Goal: Transaction & Acquisition: Download file/media

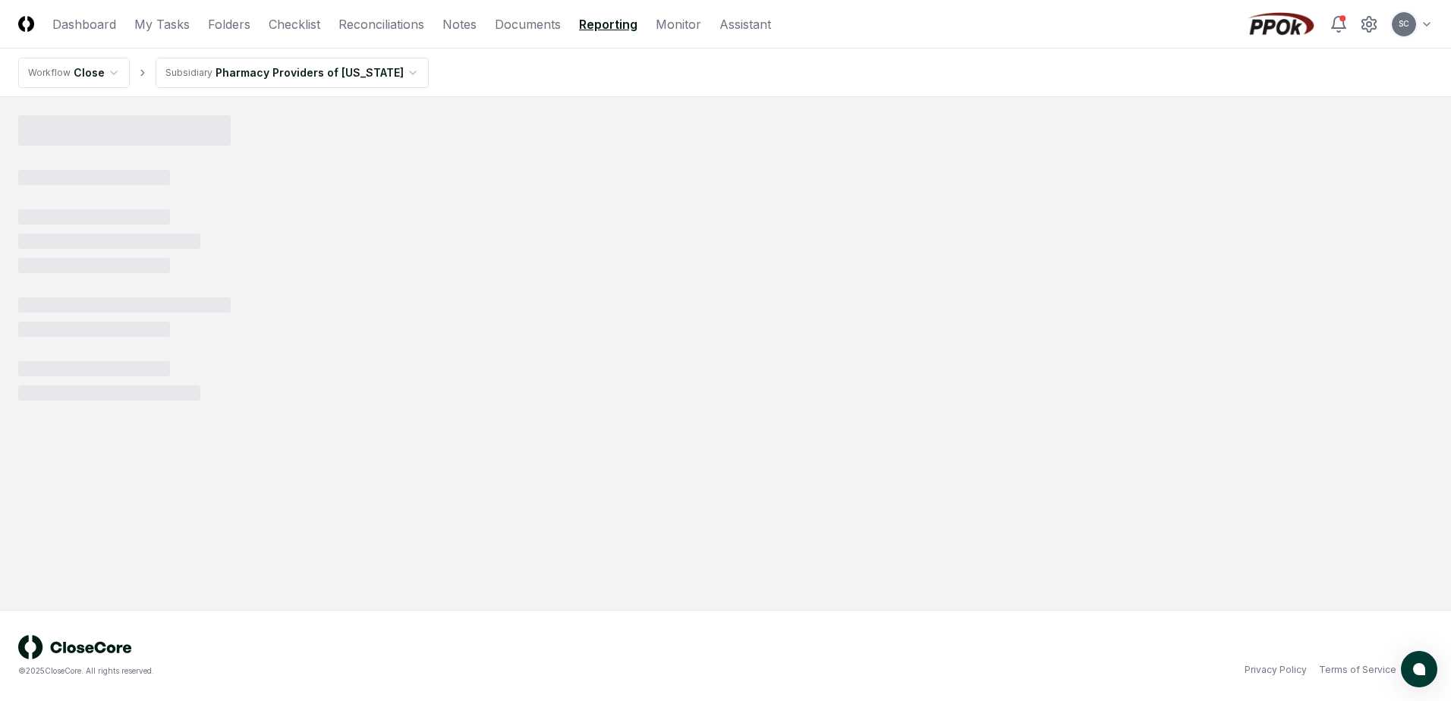
click at [609, 17] on link "Reporting" at bounding box center [608, 24] width 58 height 18
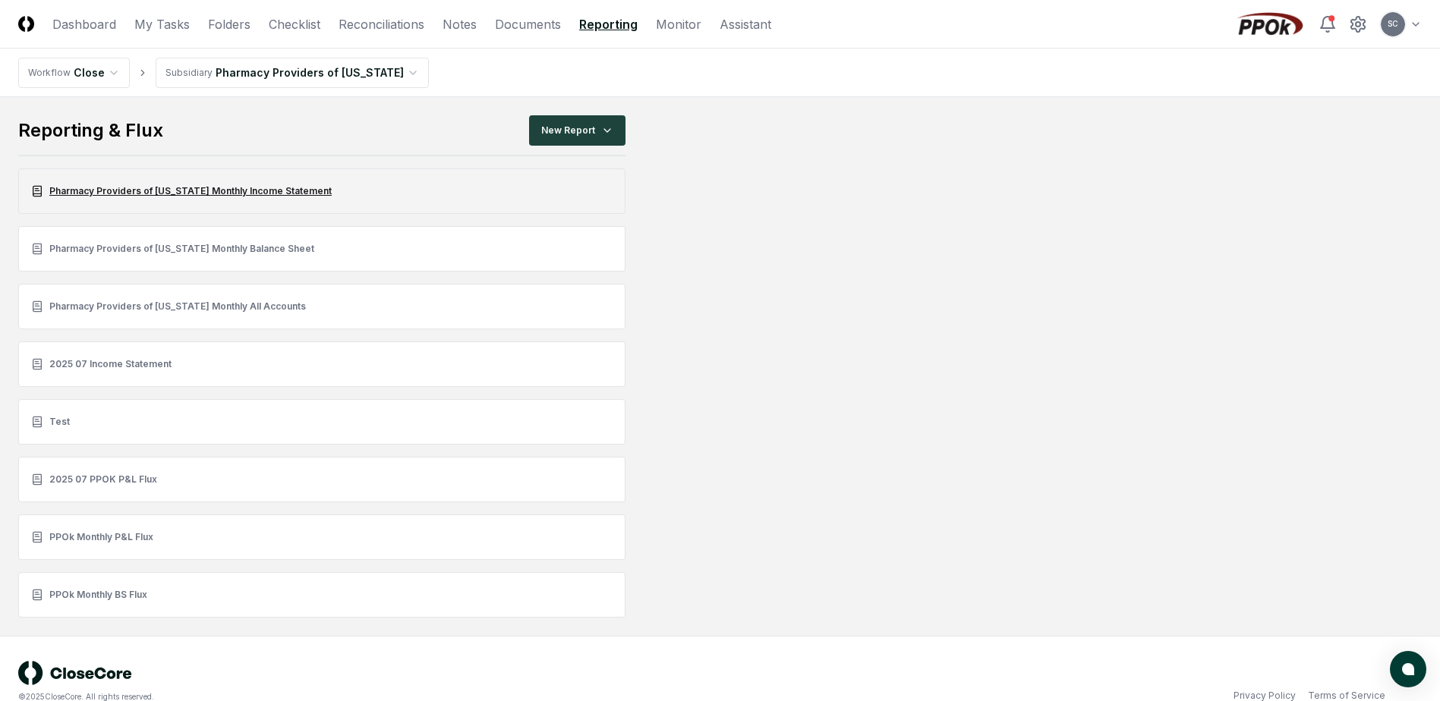
click at [156, 197] on link "Pharmacy Providers of [US_STATE] Monthly Income Statement" at bounding box center [321, 191] width 607 height 46
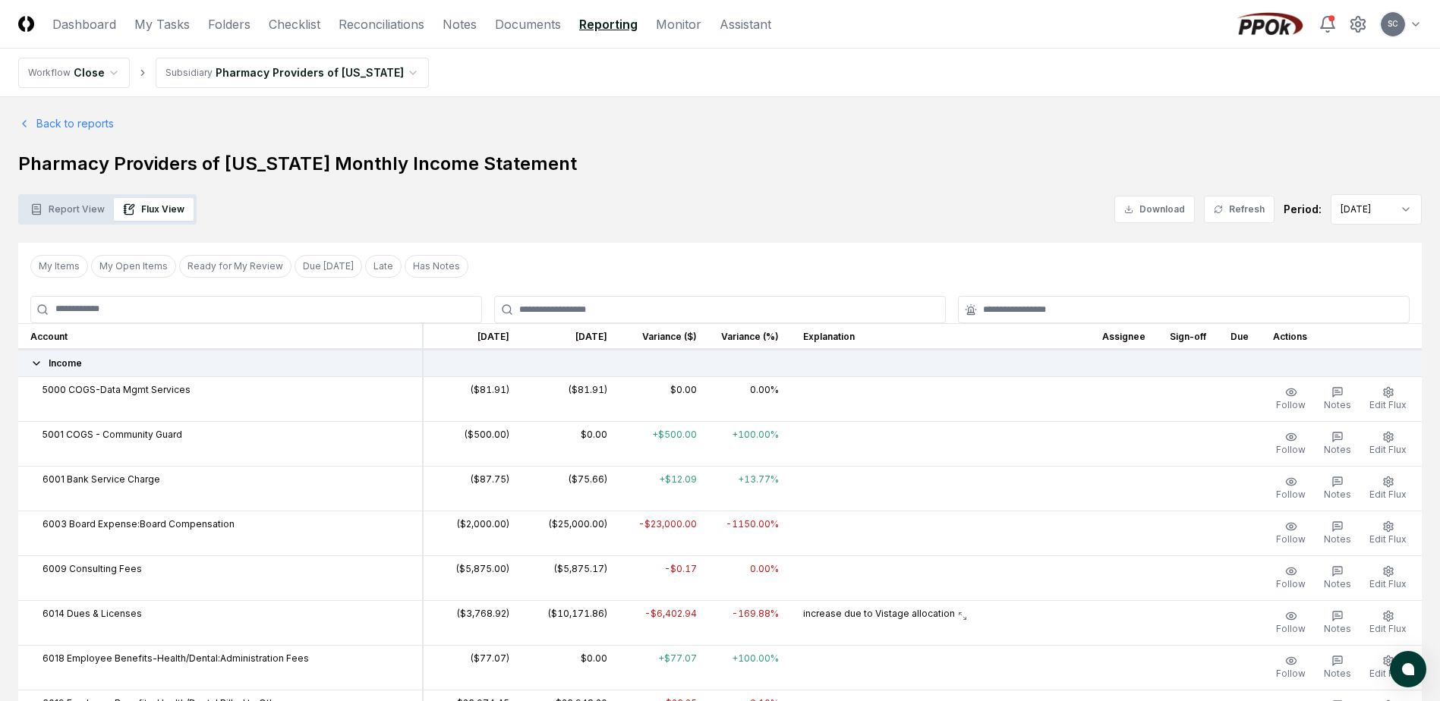
click at [162, 214] on button "Flux View" at bounding box center [154, 209] width 80 height 23
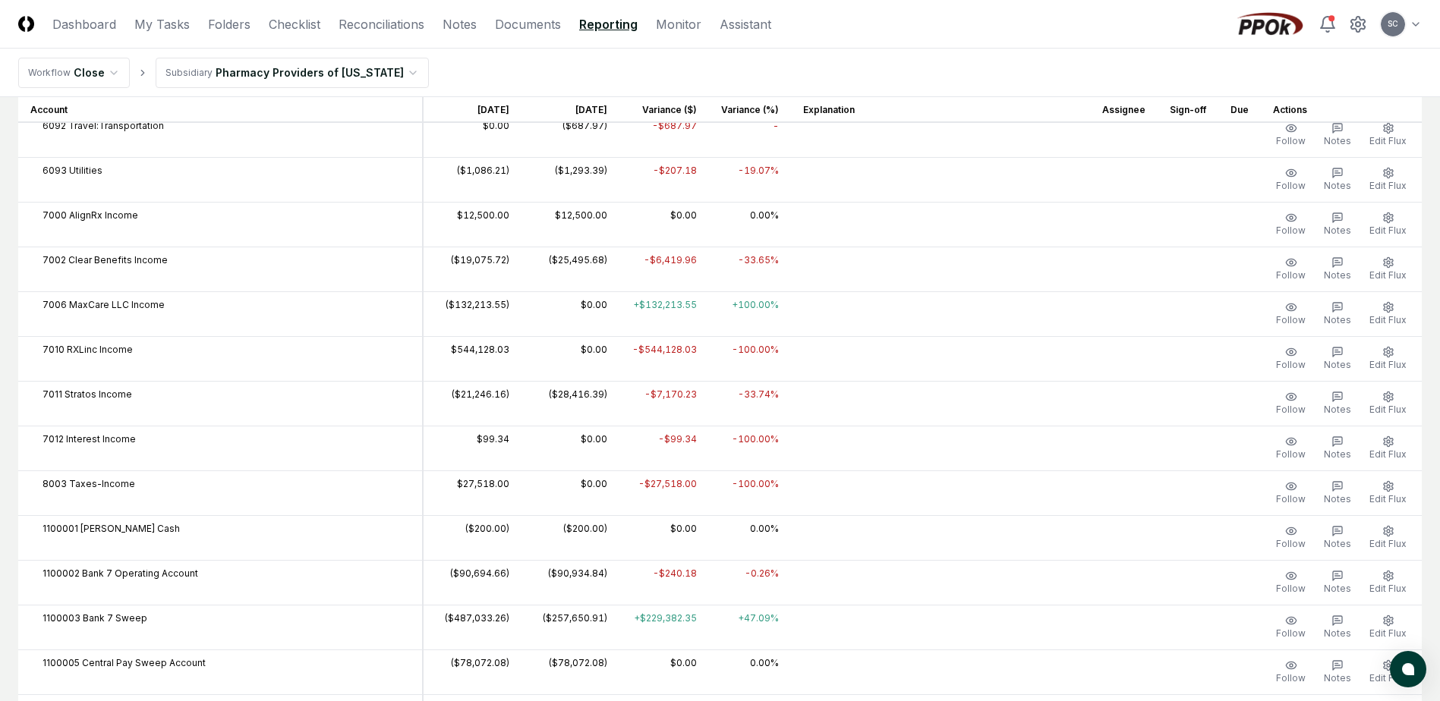
scroll to position [1670, 0]
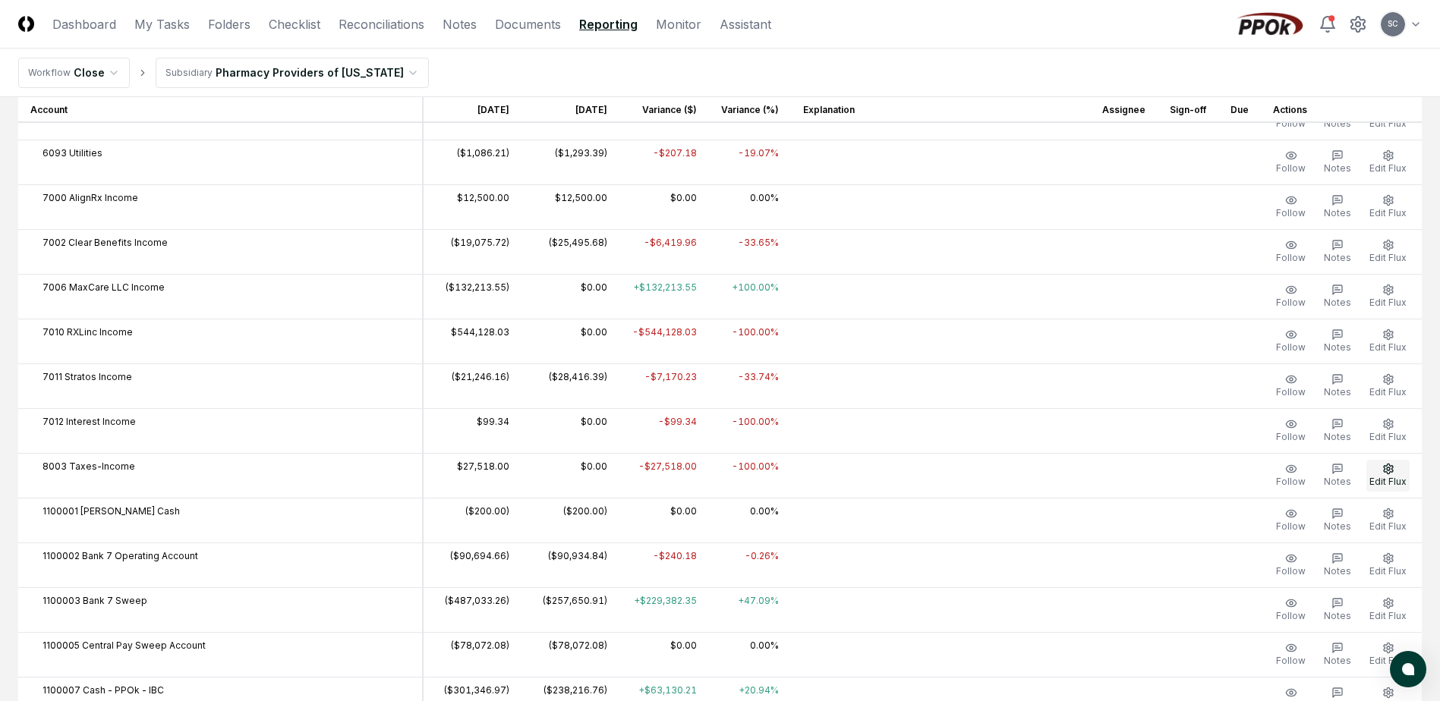
click at [1387, 469] on circle "button" at bounding box center [1388, 469] width 3 height 3
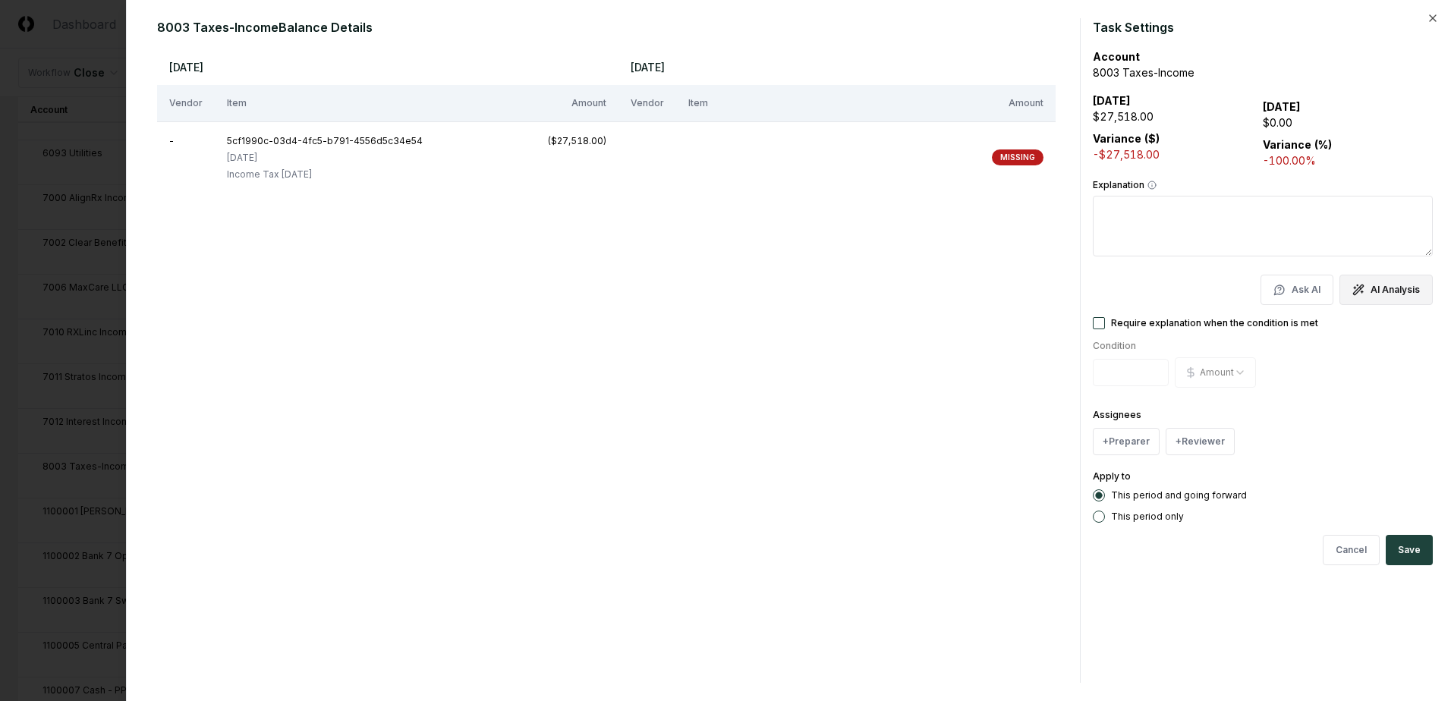
click at [1361, 289] on icon "button" at bounding box center [1358, 290] width 10 height 10
type textarea "**********"
type textarea "*"
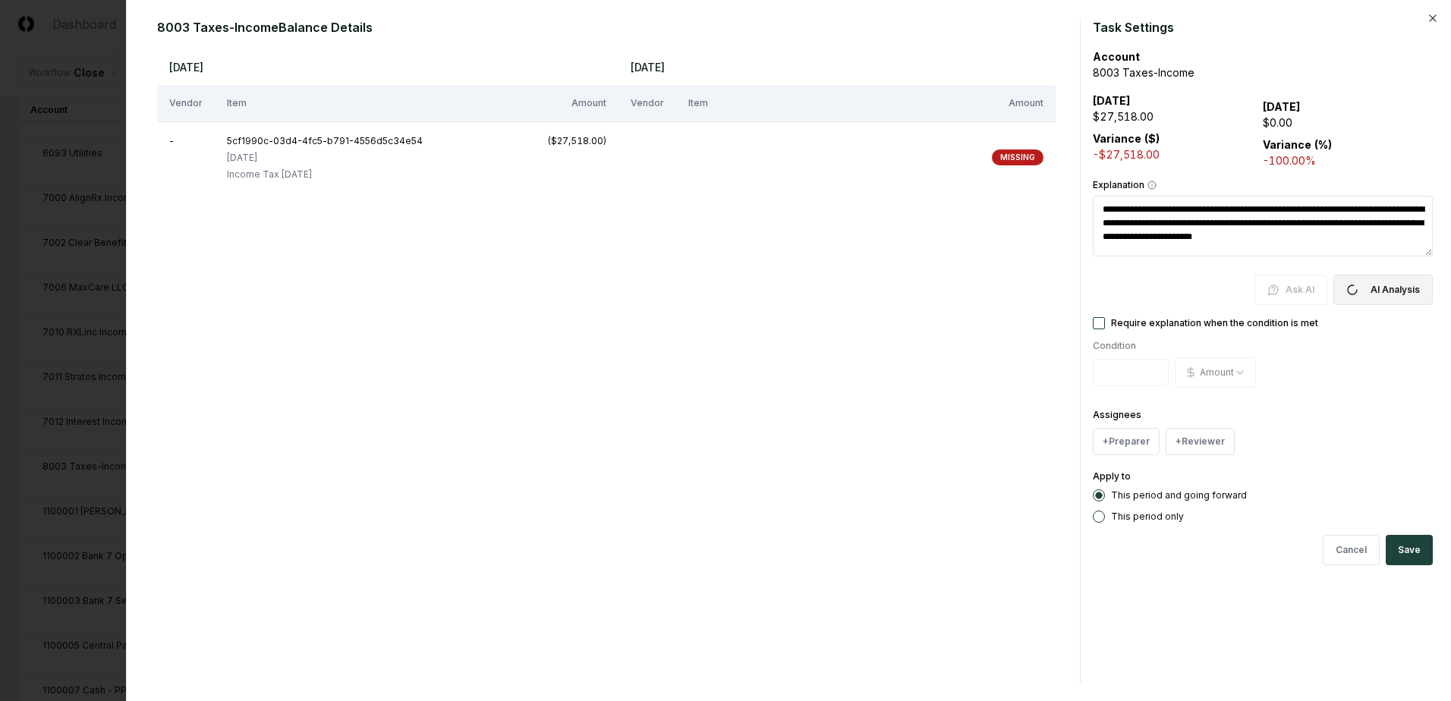
type textarea "**********"
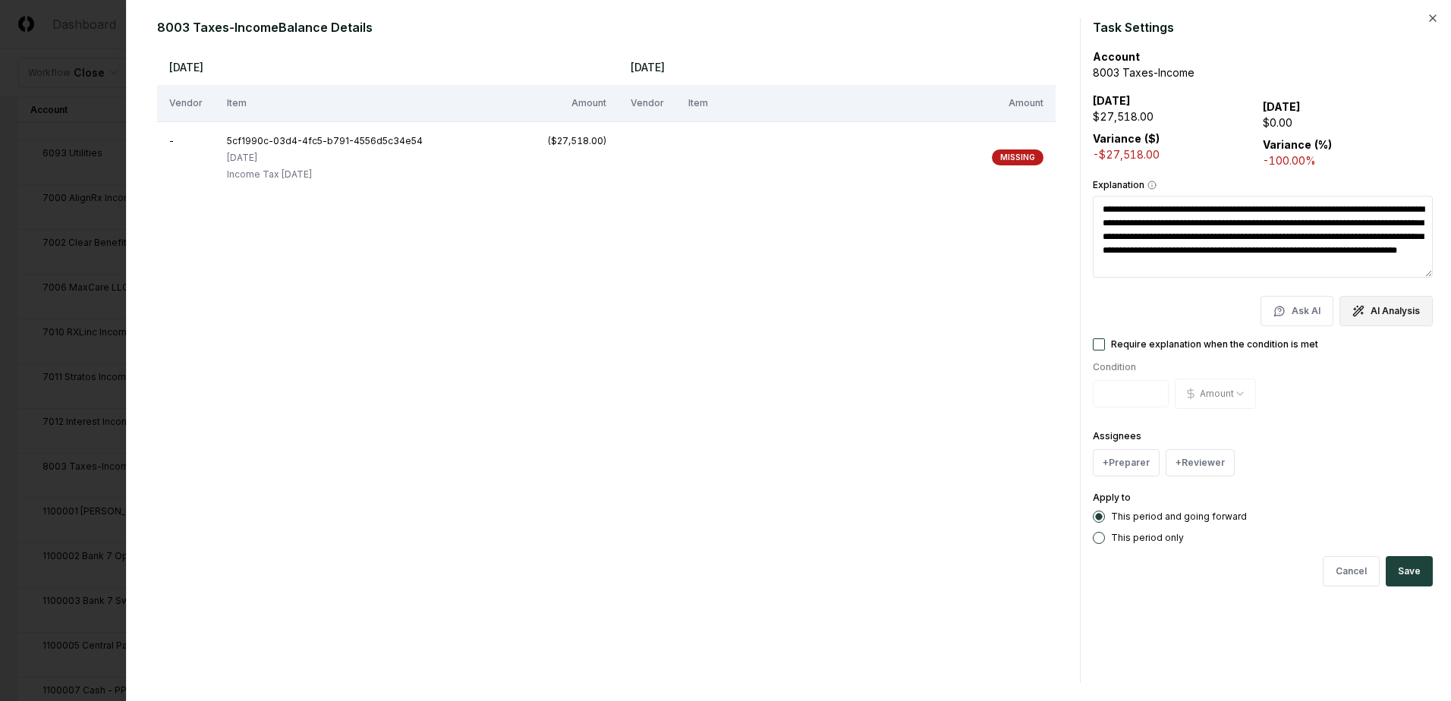
click at [82, 39] on div at bounding box center [725, 350] width 1451 height 701
type textarea "*"
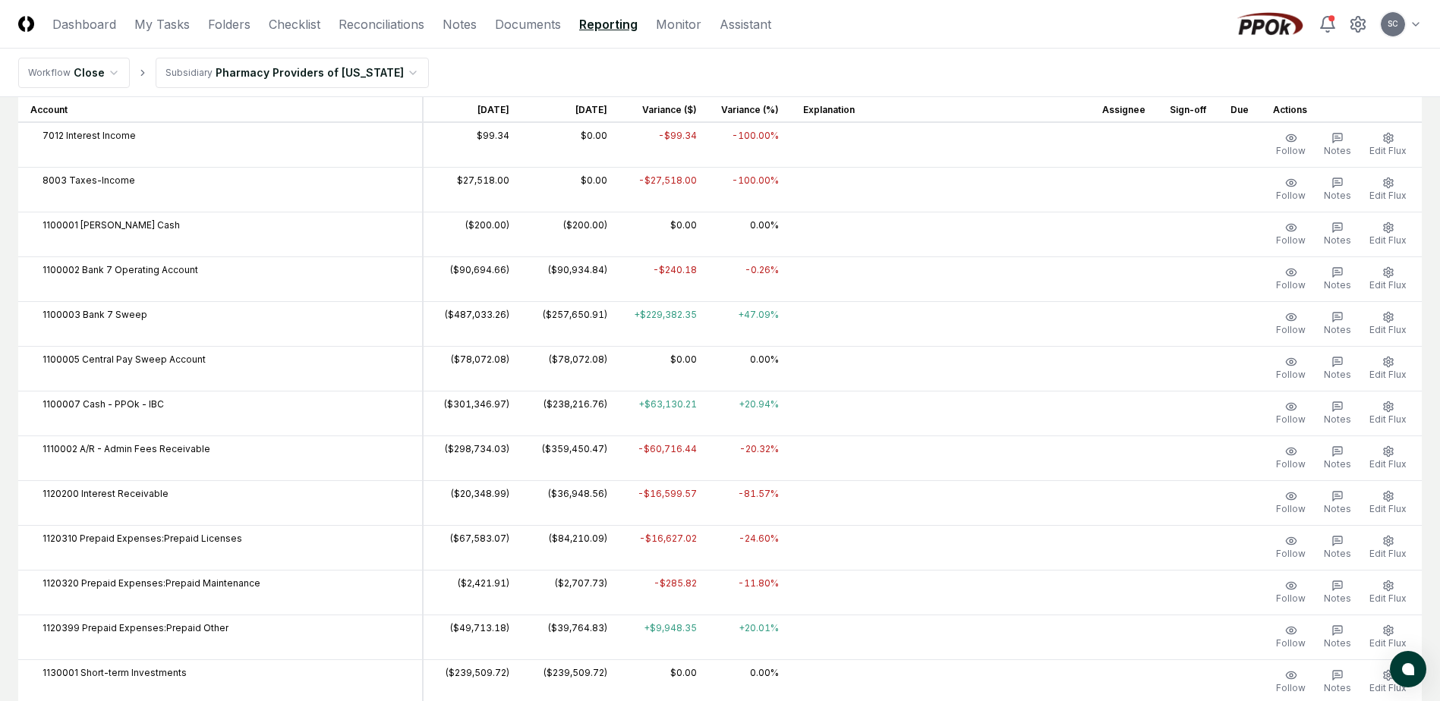
scroll to position [2353, 0]
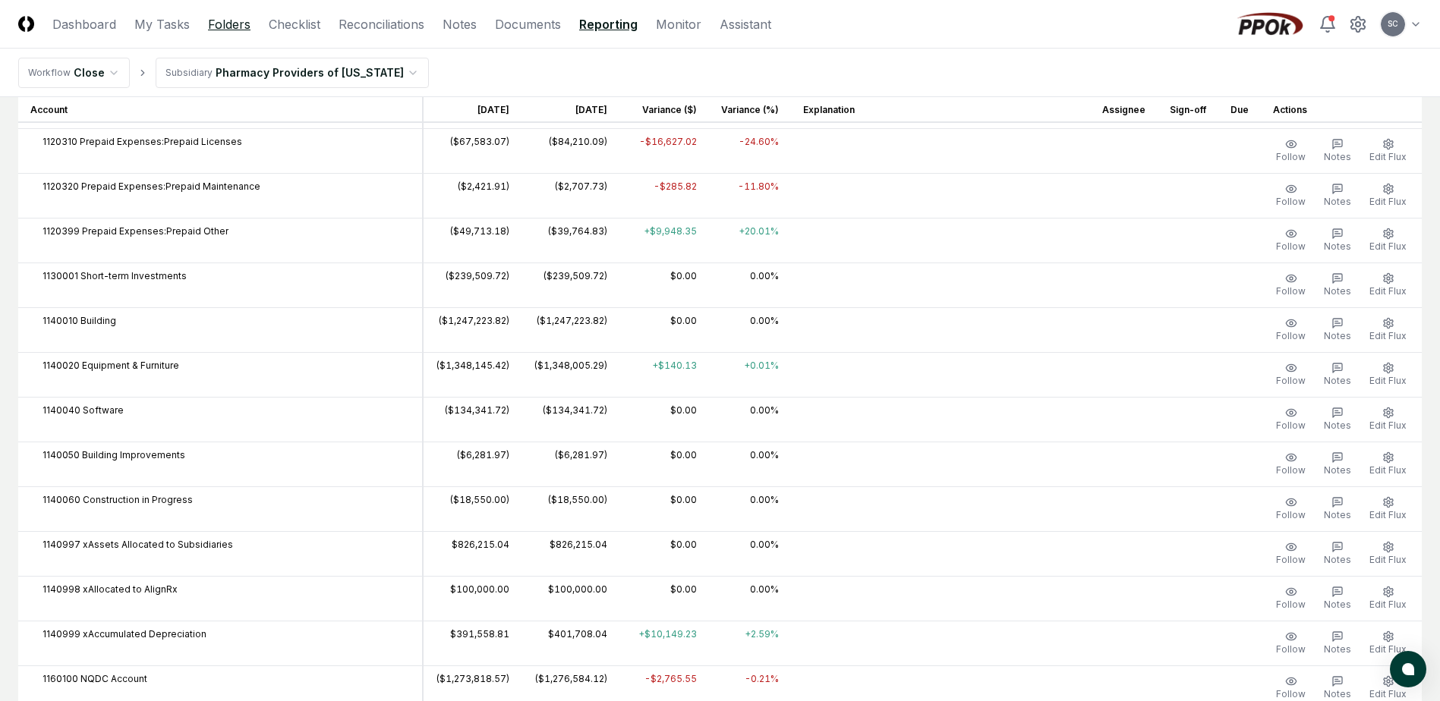
click at [220, 27] on link "Folders" at bounding box center [229, 24] width 43 height 18
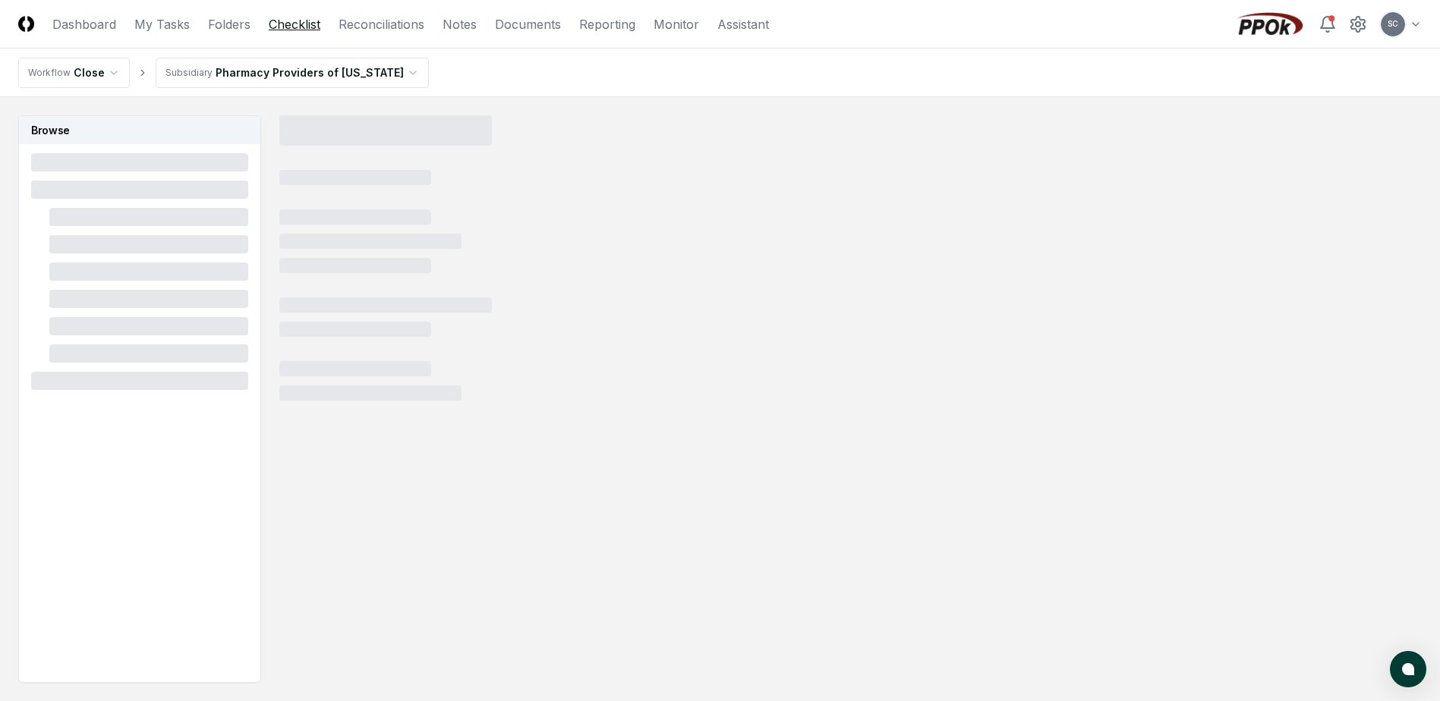
click at [280, 20] on link "Checklist" at bounding box center [295, 24] width 52 height 18
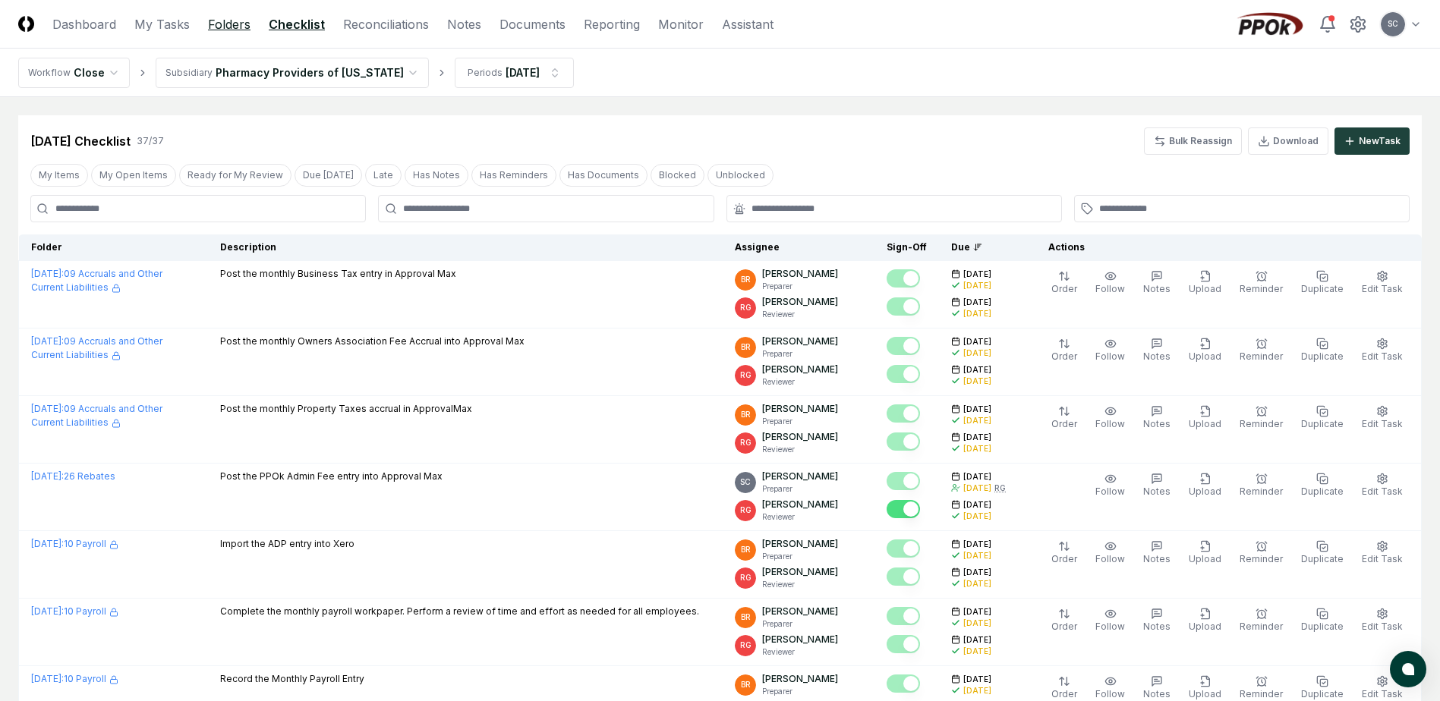
click at [224, 24] on link "Folders" at bounding box center [229, 24] width 43 height 18
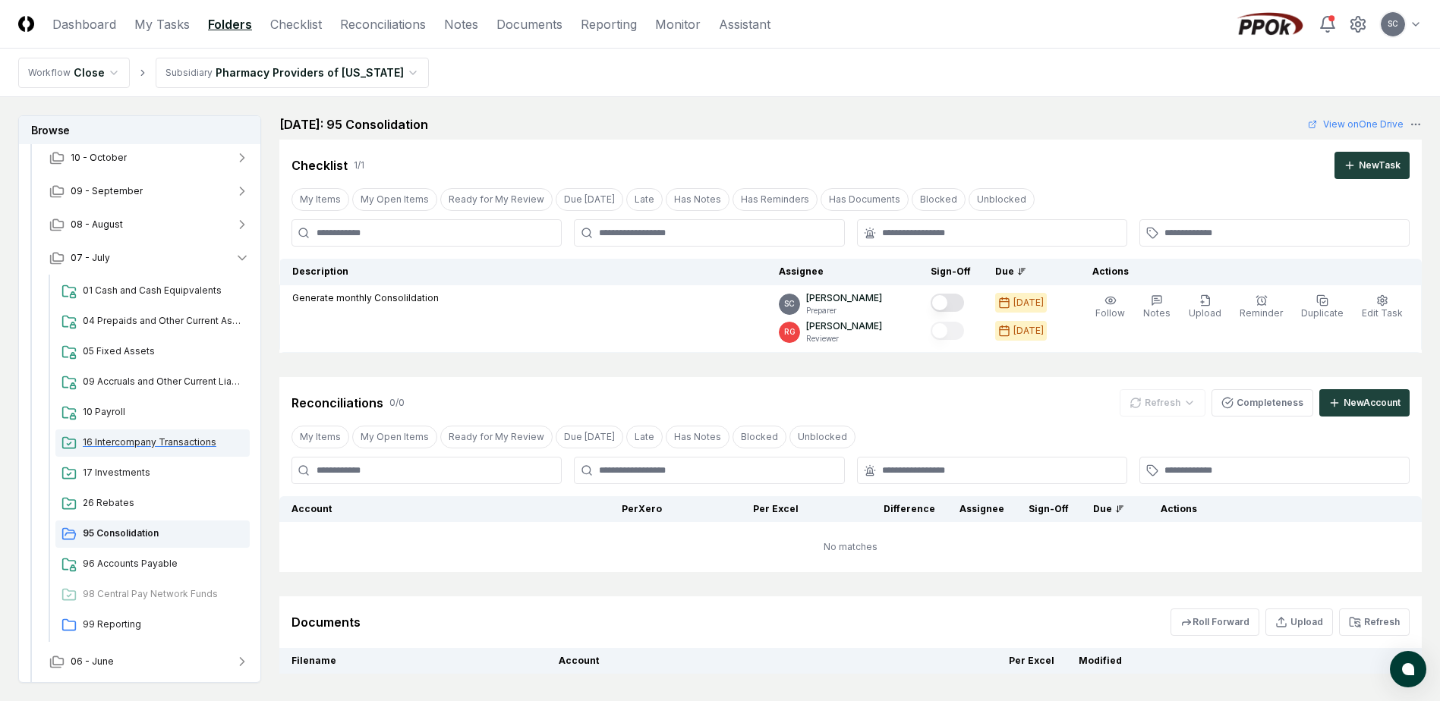
scroll to position [103, 0]
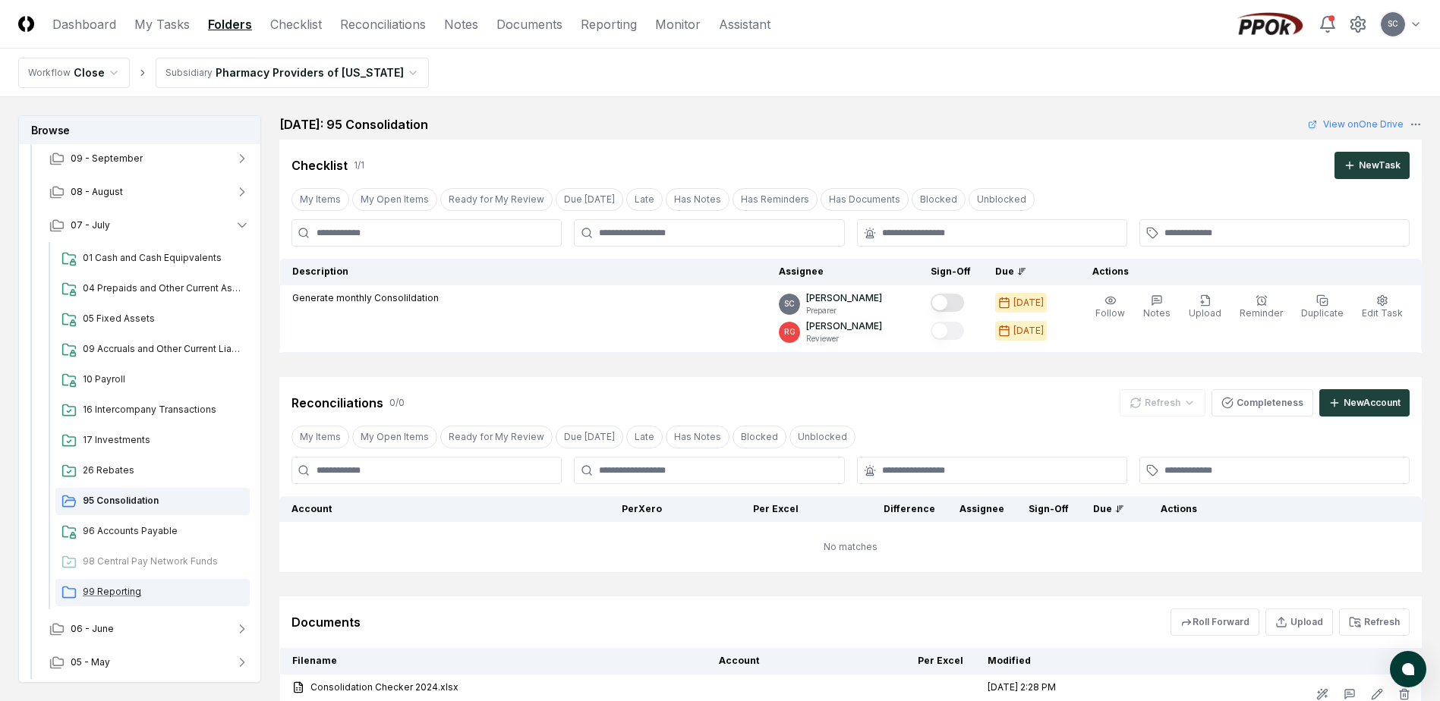
click at [111, 593] on span "99 Reporting" at bounding box center [163, 592] width 161 height 14
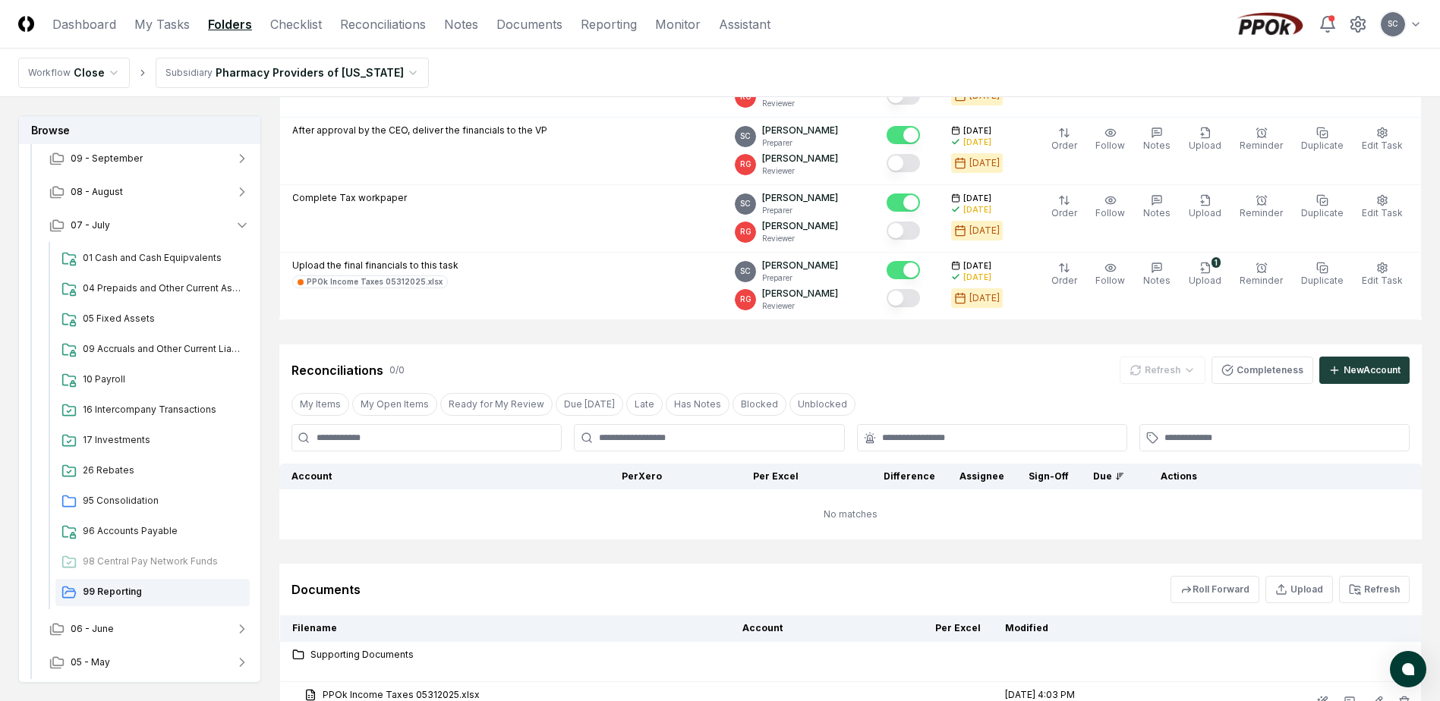
scroll to position [366, 0]
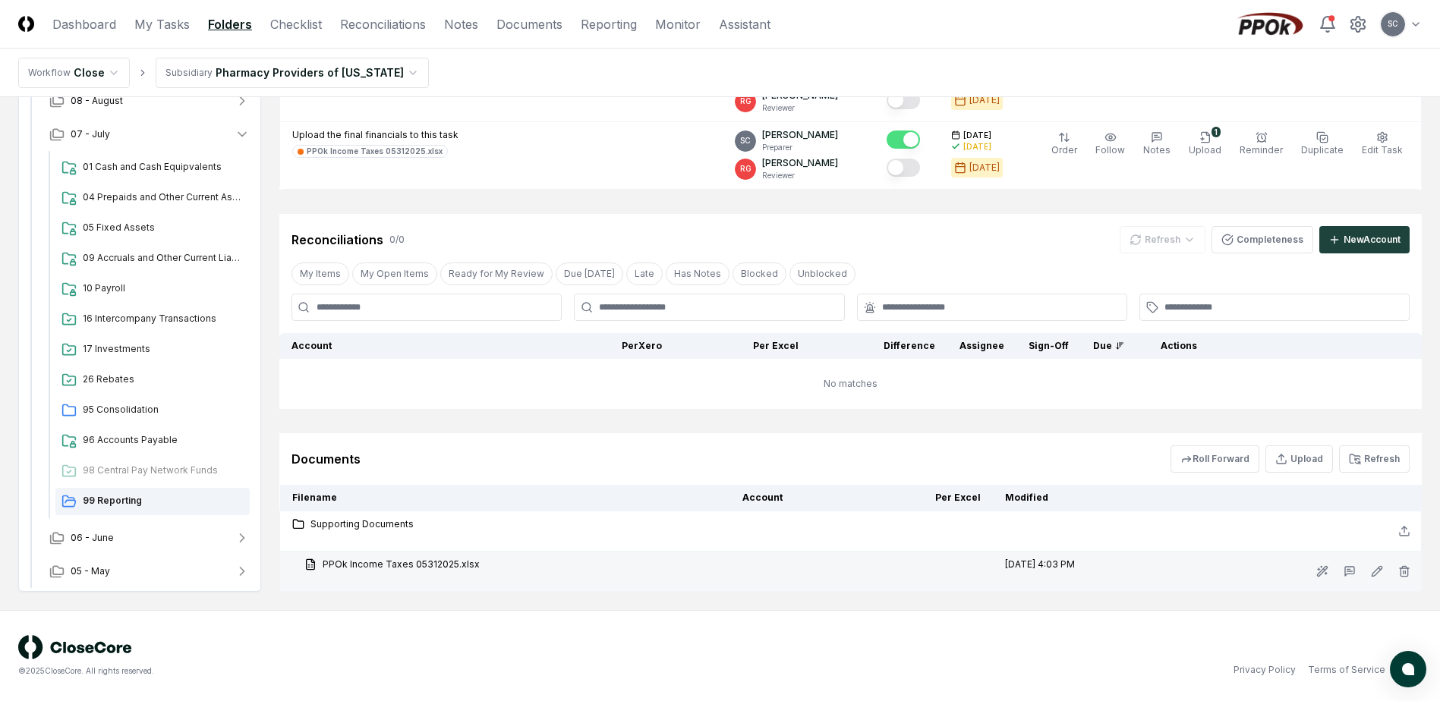
click at [408, 556] on td "PPOk Income Taxes 05312025.xlsx" at bounding box center [505, 572] width 451 height 40
click at [408, 567] on link "PPOk Income Taxes 05312025.xlsx" at bounding box center [511, 565] width 414 height 14
